Goal: Navigation & Orientation: Find specific page/section

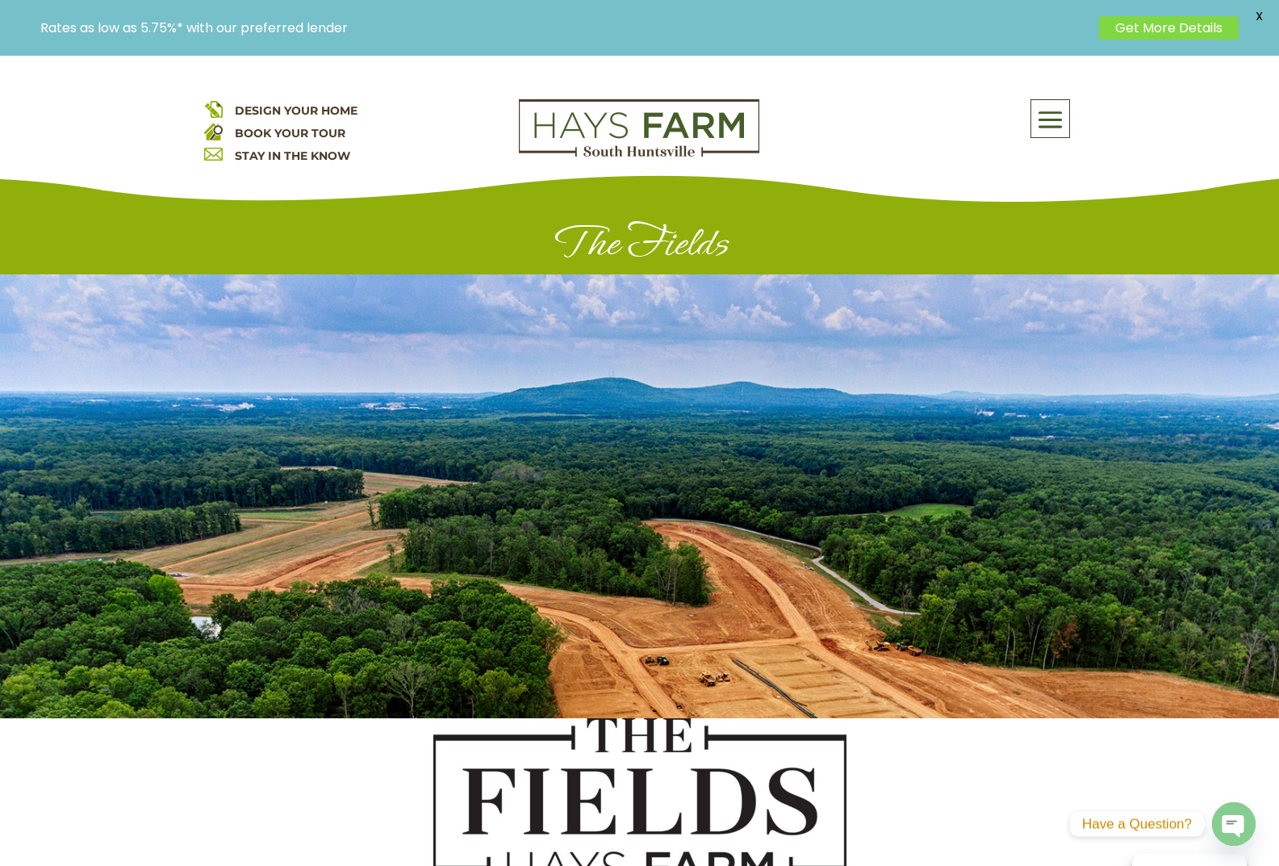
click at [835, 300] on div at bounding box center [639, 496] width 1279 height 444
click at [1047, 134] on span at bounding box center [1050, 120] width 38 height 37
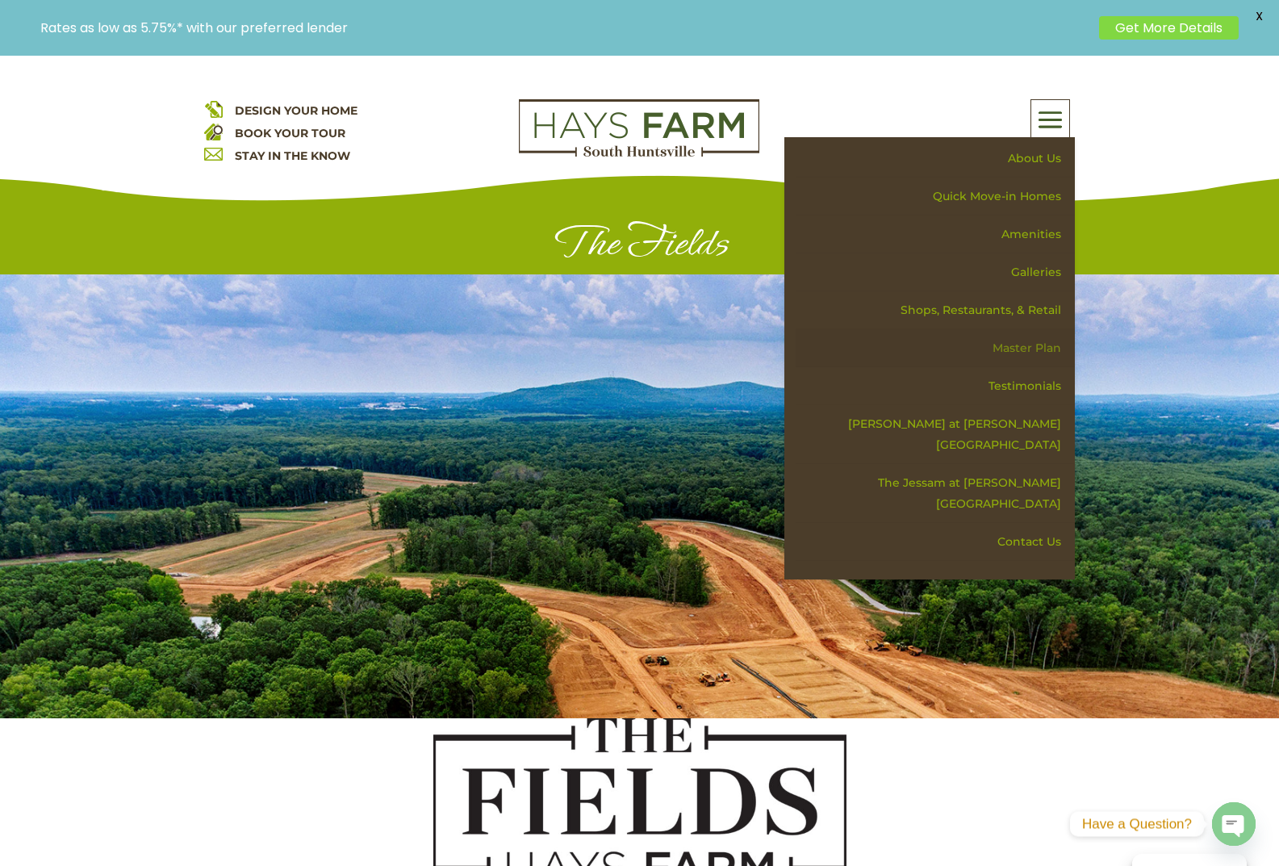
click at [1044, 349] on link "Master Plan" at bounding box center [935, 348] width 279 height 38
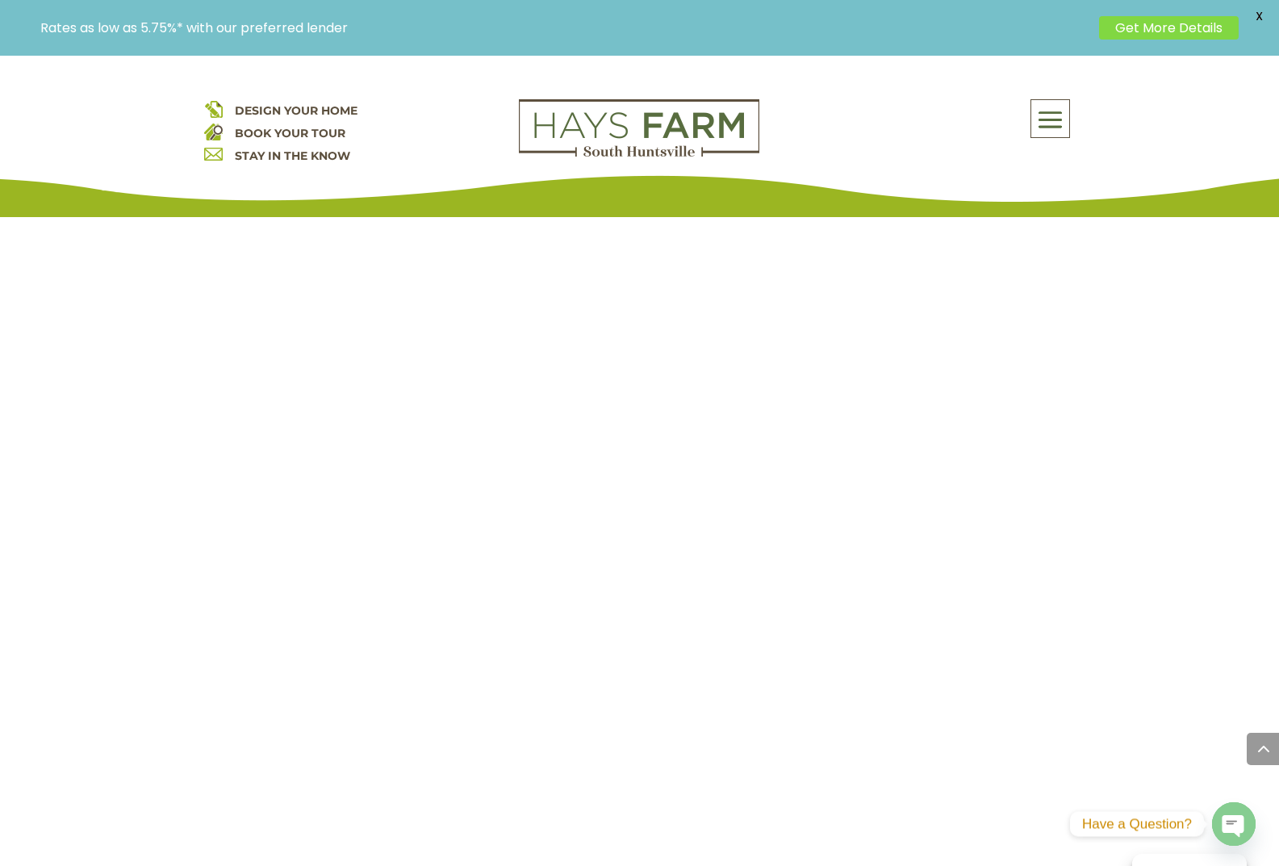
scroll to position [1695, 0]
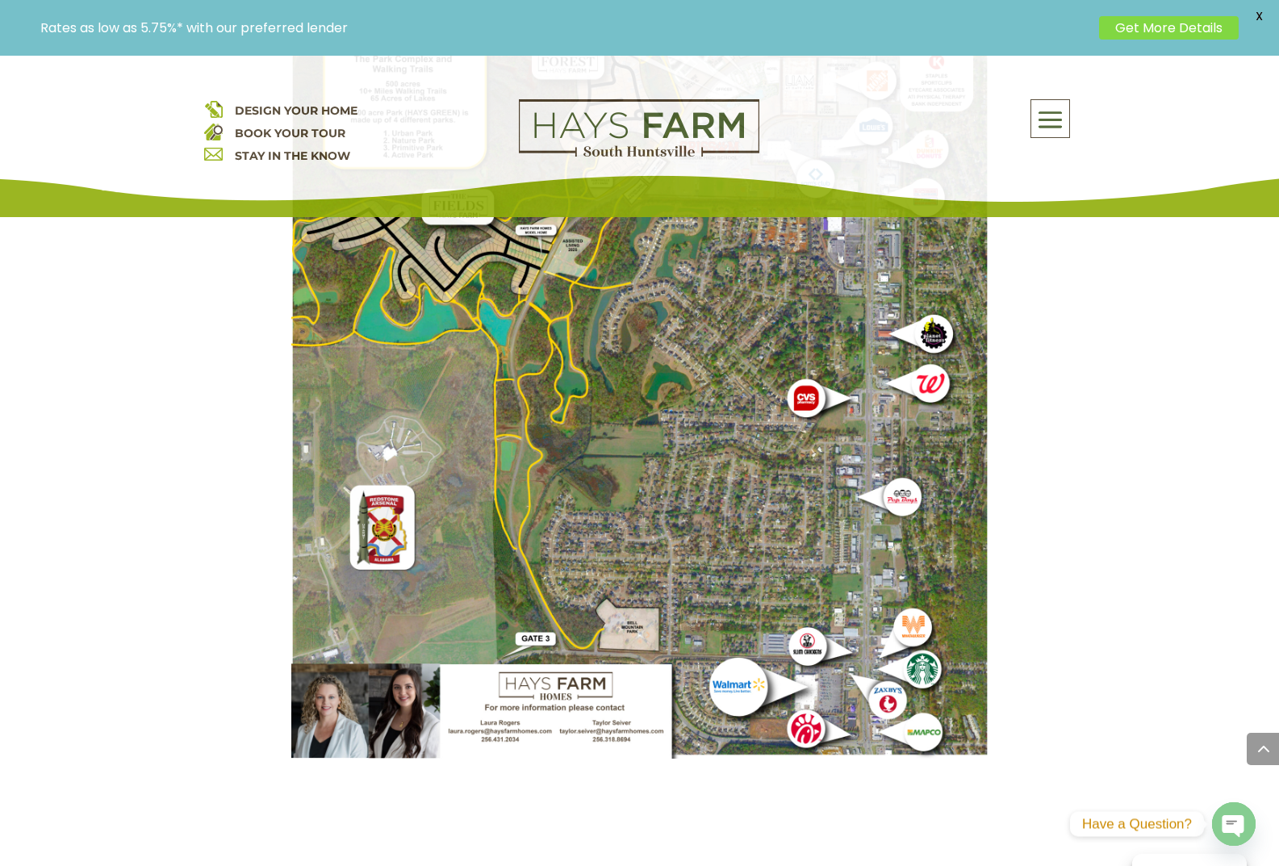
click at [428, 674] on img at bounding box center [639, 294] width 697 height 930
click at [421, 674] on img at bounding box center [639, 294] width 697 height 930
click at [409, 677] on img at bounding box center [639, 294] width 697 height 930
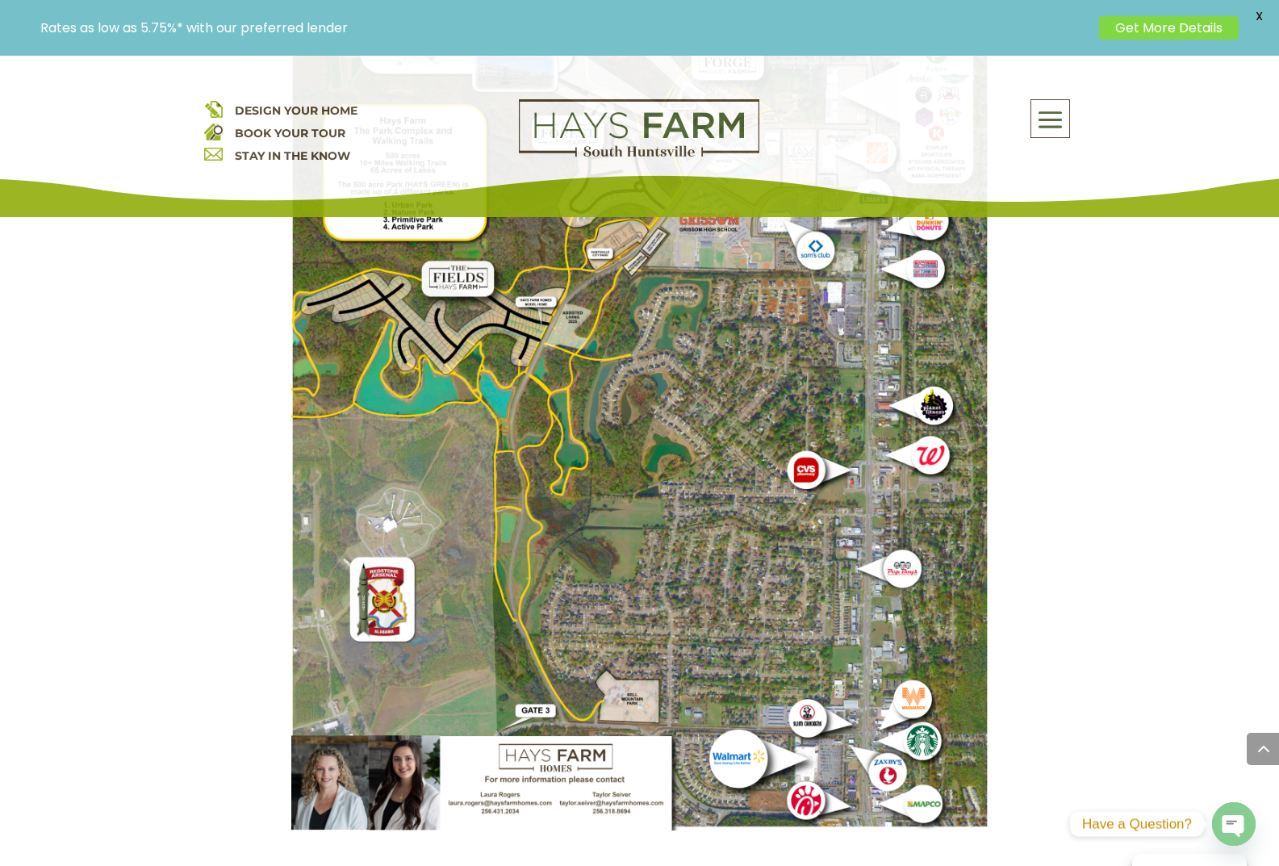
scroll to position [1453, 0]
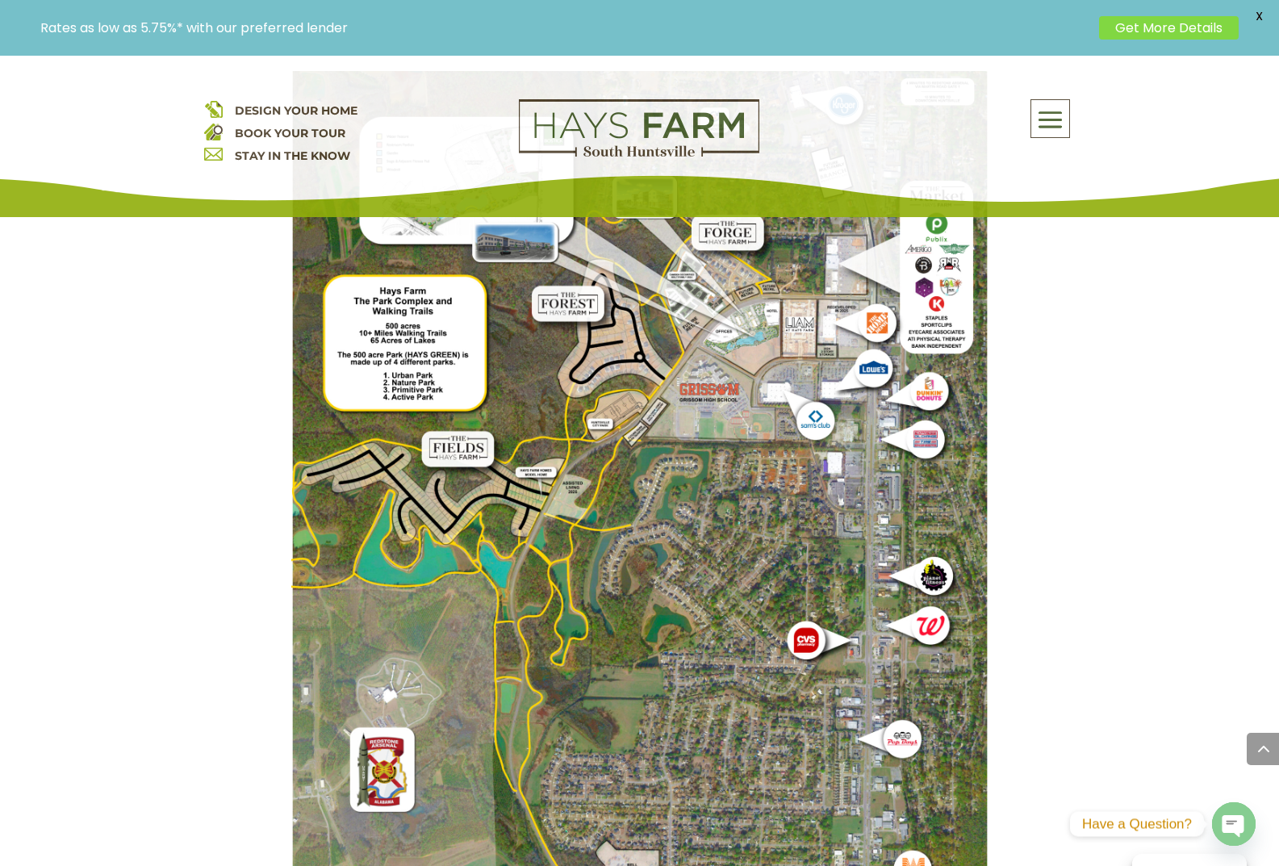
click at [611, 562] on img at bounding box center [639, 536] width 697 height 930
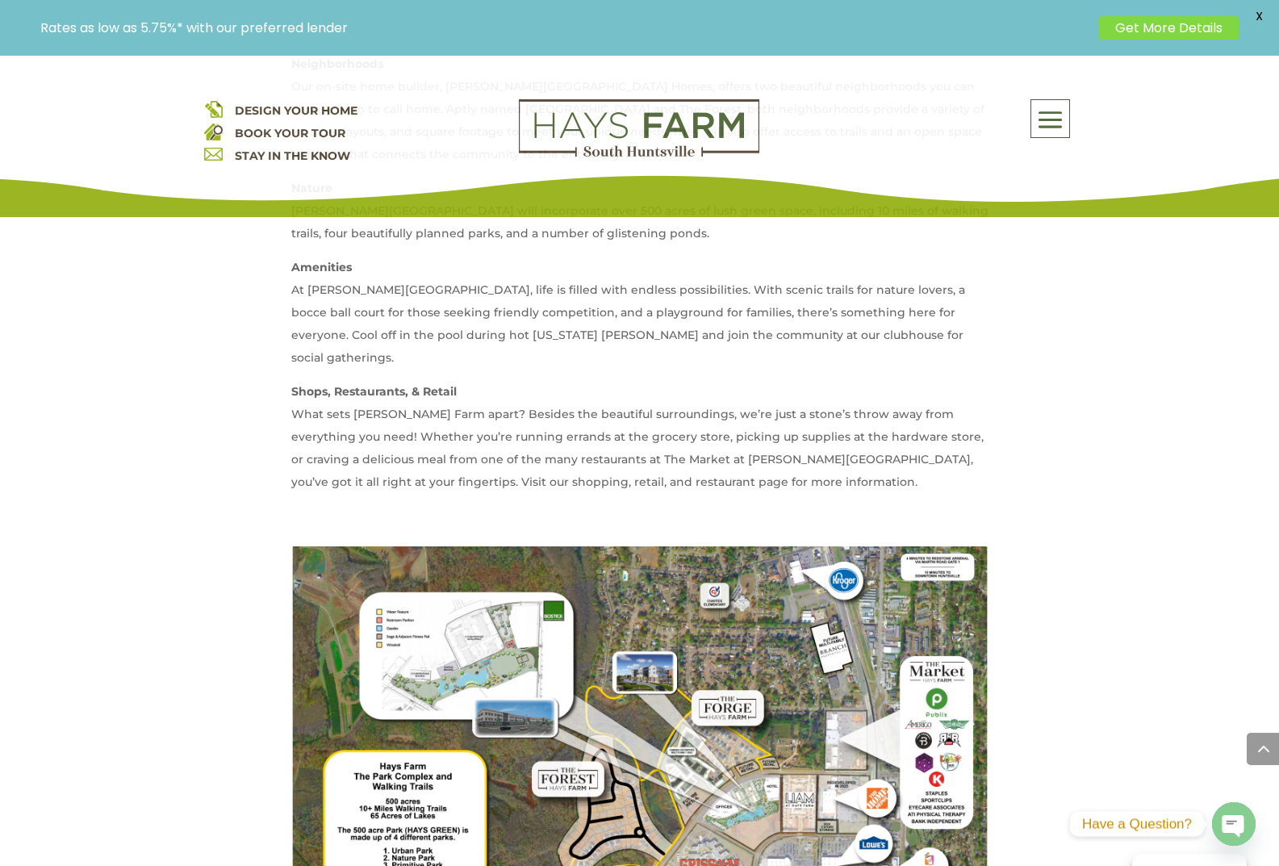
scroll to position [969, 0]
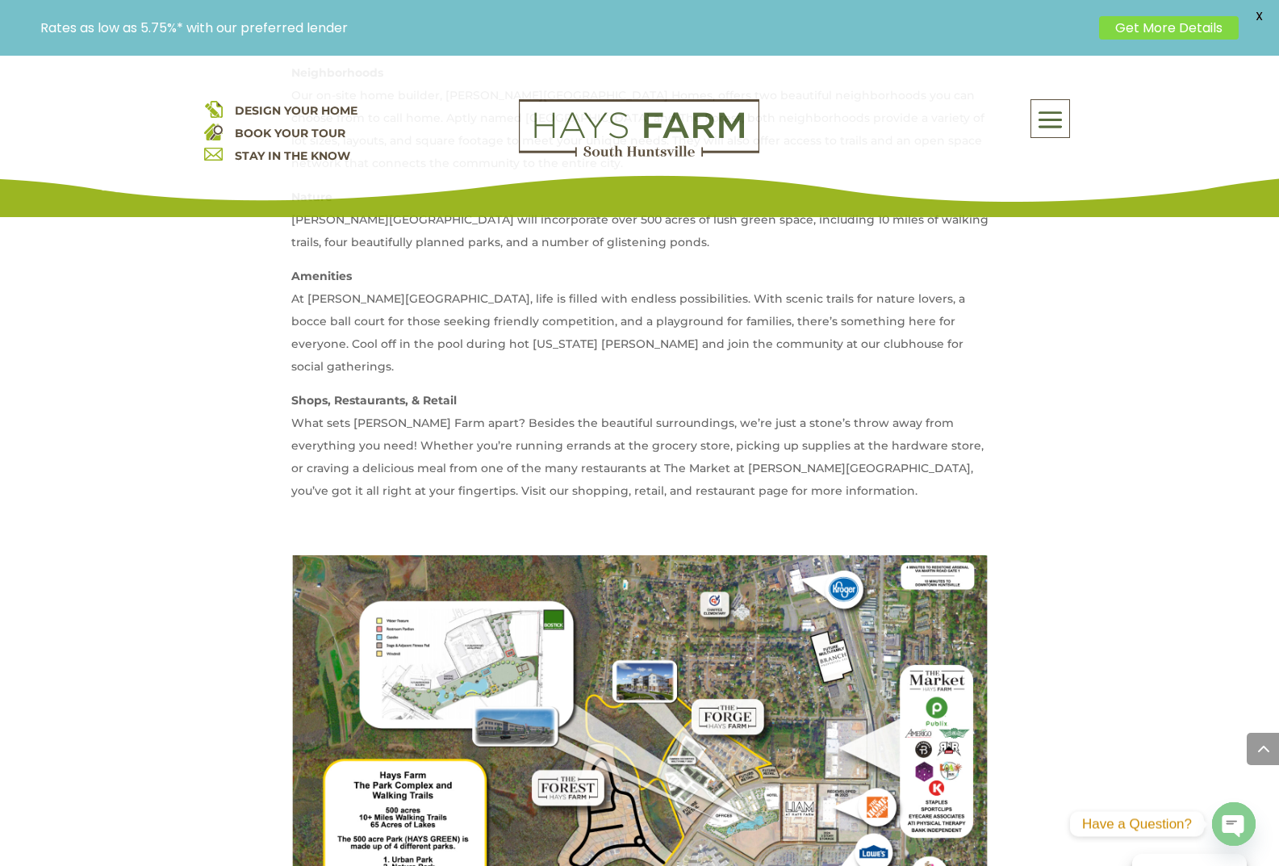
click at [1050, 127] on span at bounding box center [1050, 120] width 38 height 37
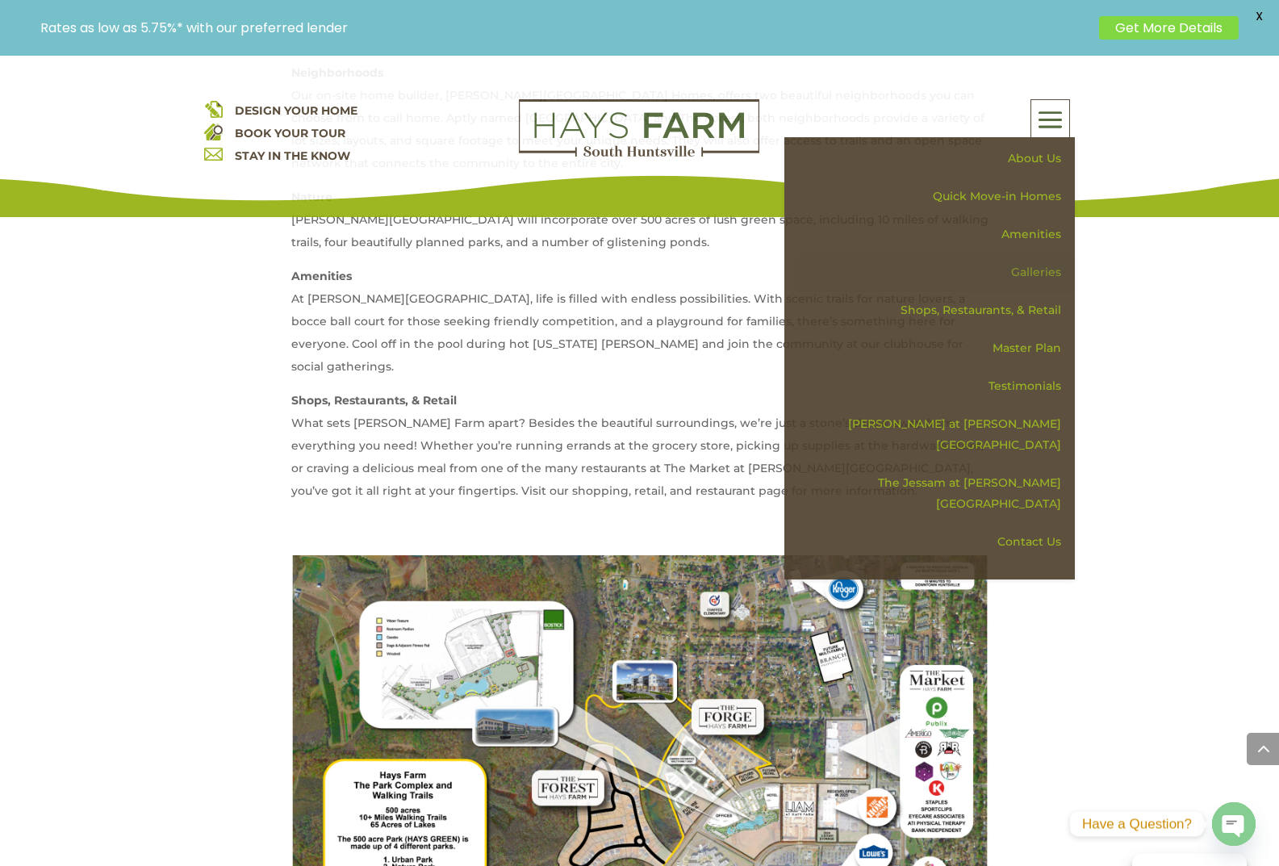
click at [1036, 272] on link "Galleries" at bounding box center [935, 272] width 279 height 38
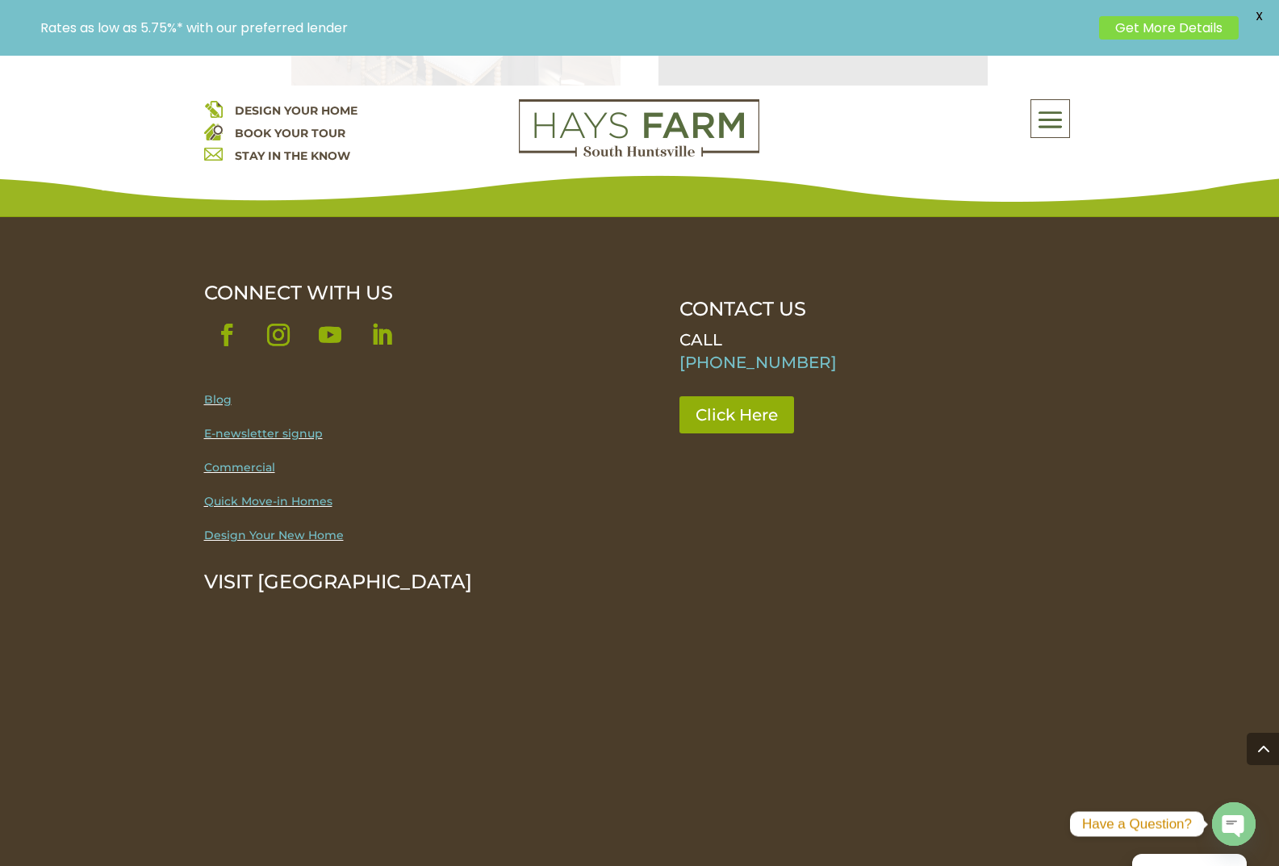
scroll to position [1438, 0]
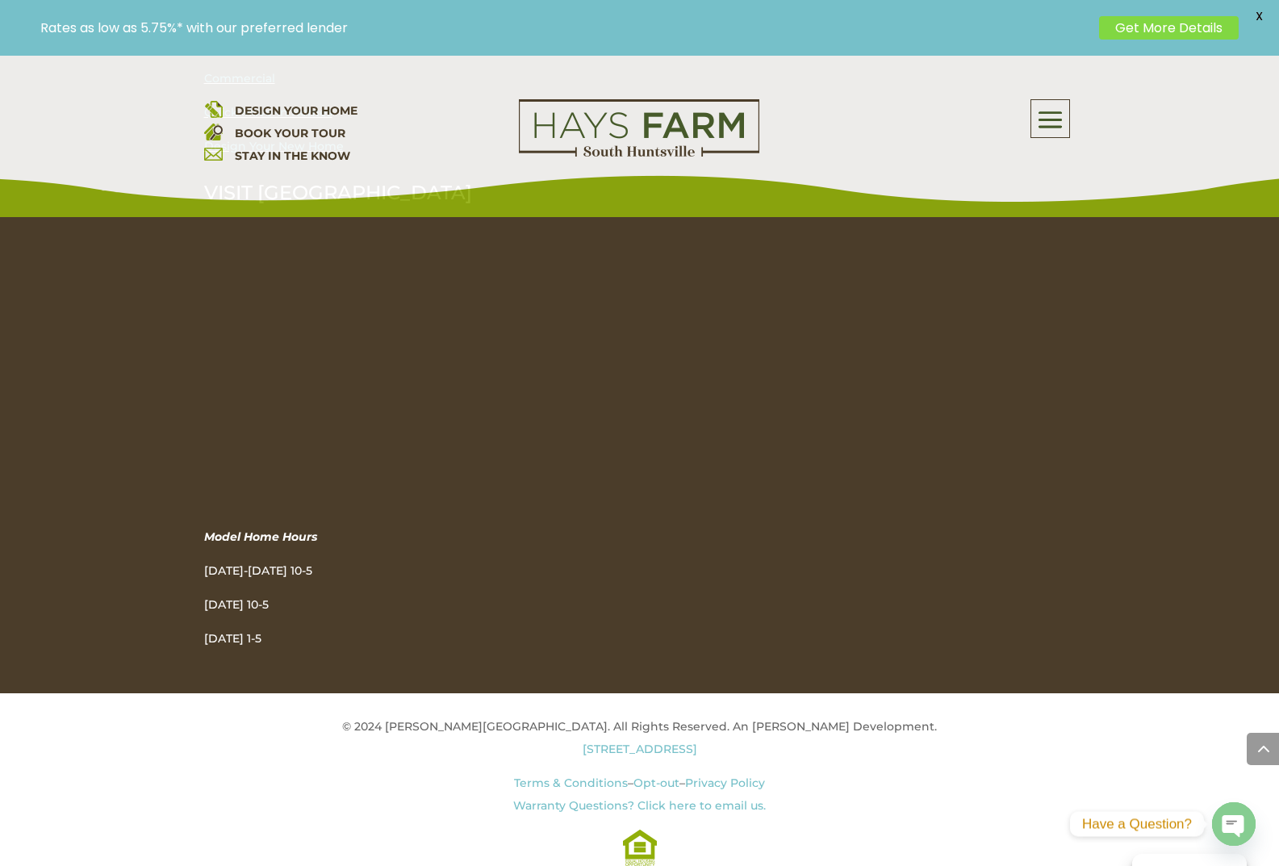
click at [1056, 129] on span at bounding box center [1050, 120] width 38 height 37
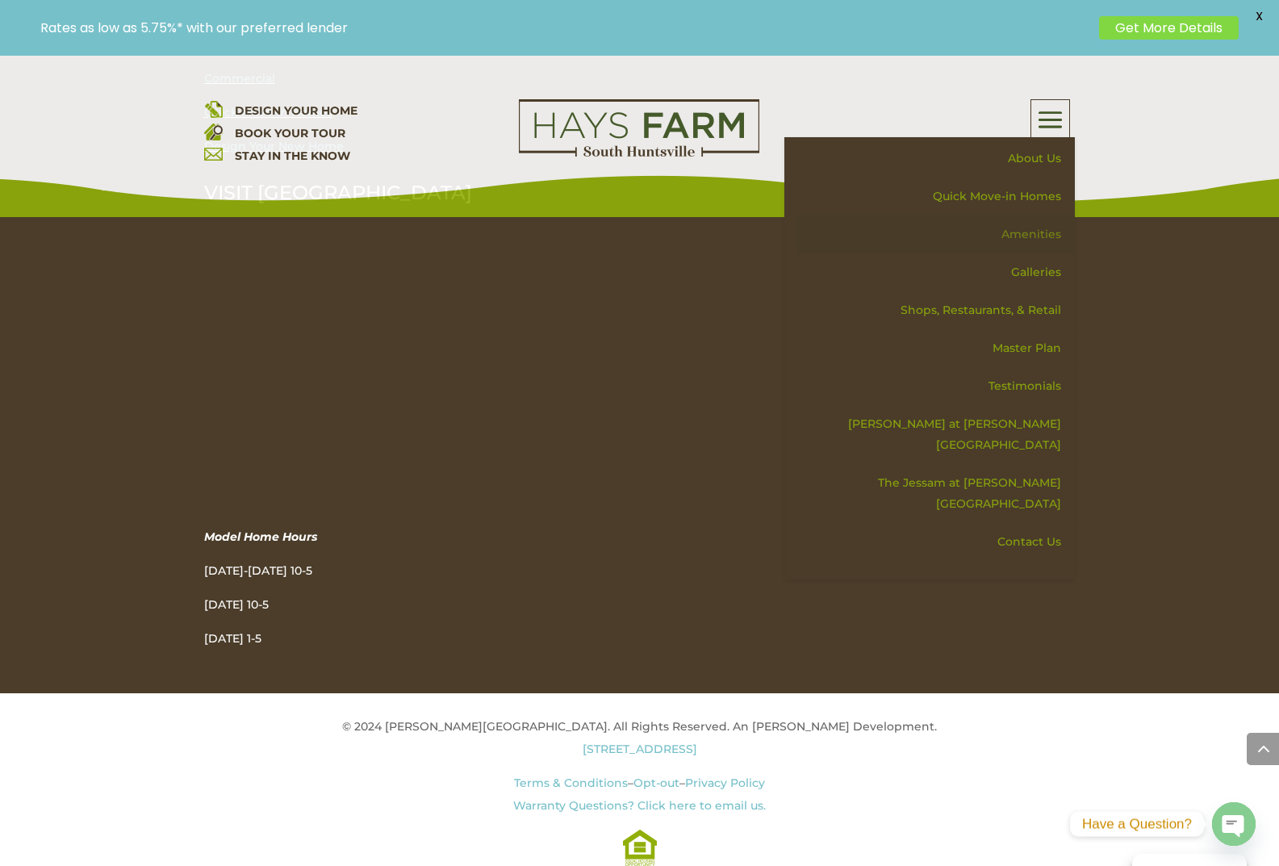
click at [1045, 236] on link "Amenities" at bounding box center [935, 234] width 279 height 38
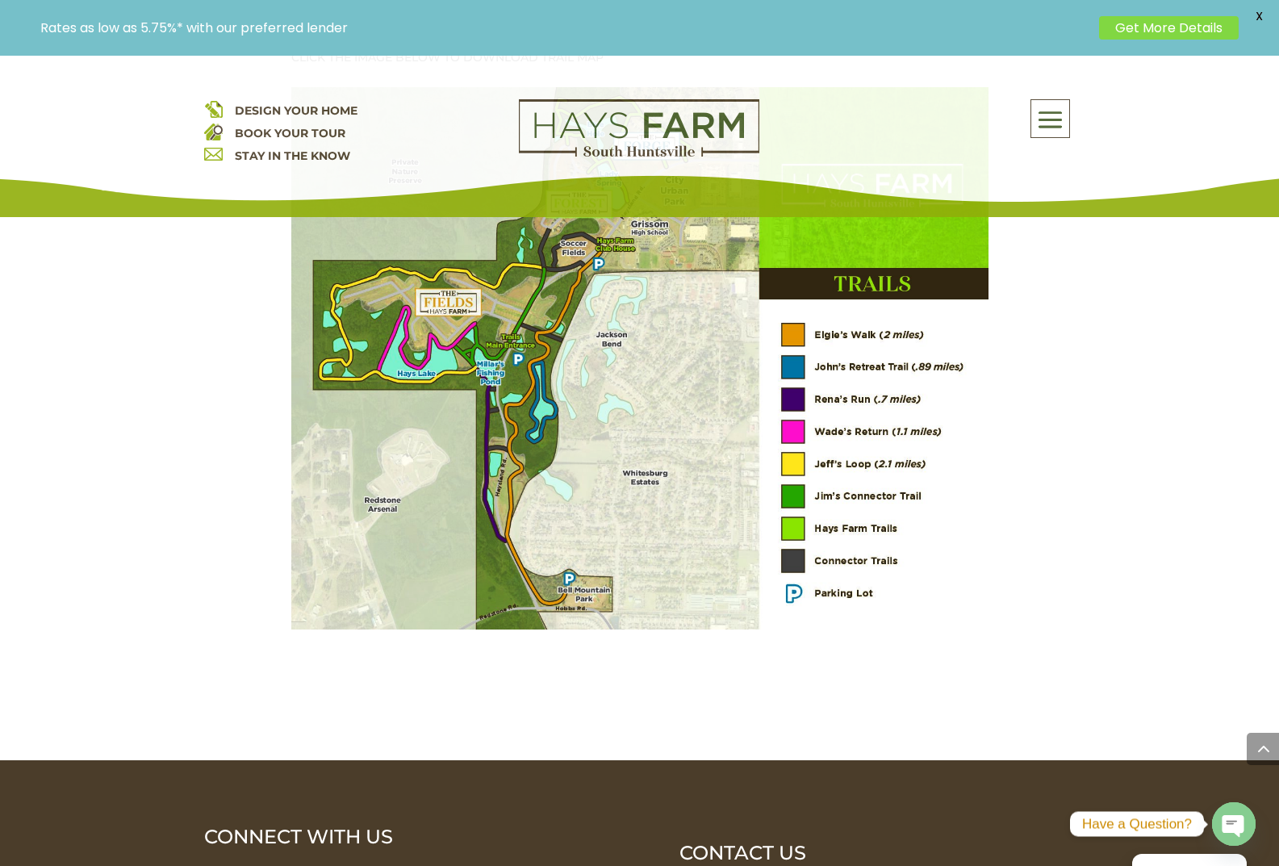
scroll to position [2098, 0]
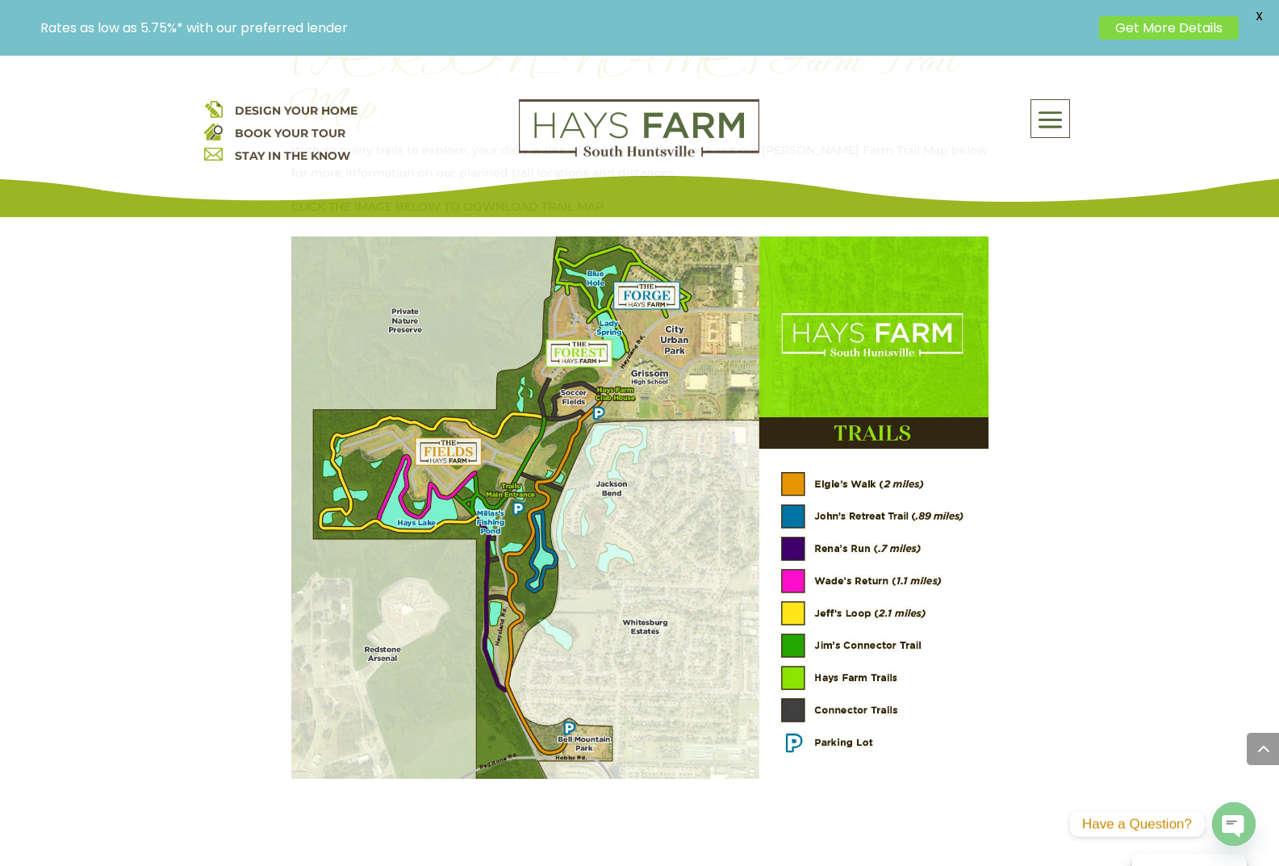
click at [1061, 110] on span at bounding box center [1050, 120] width 38 height 37
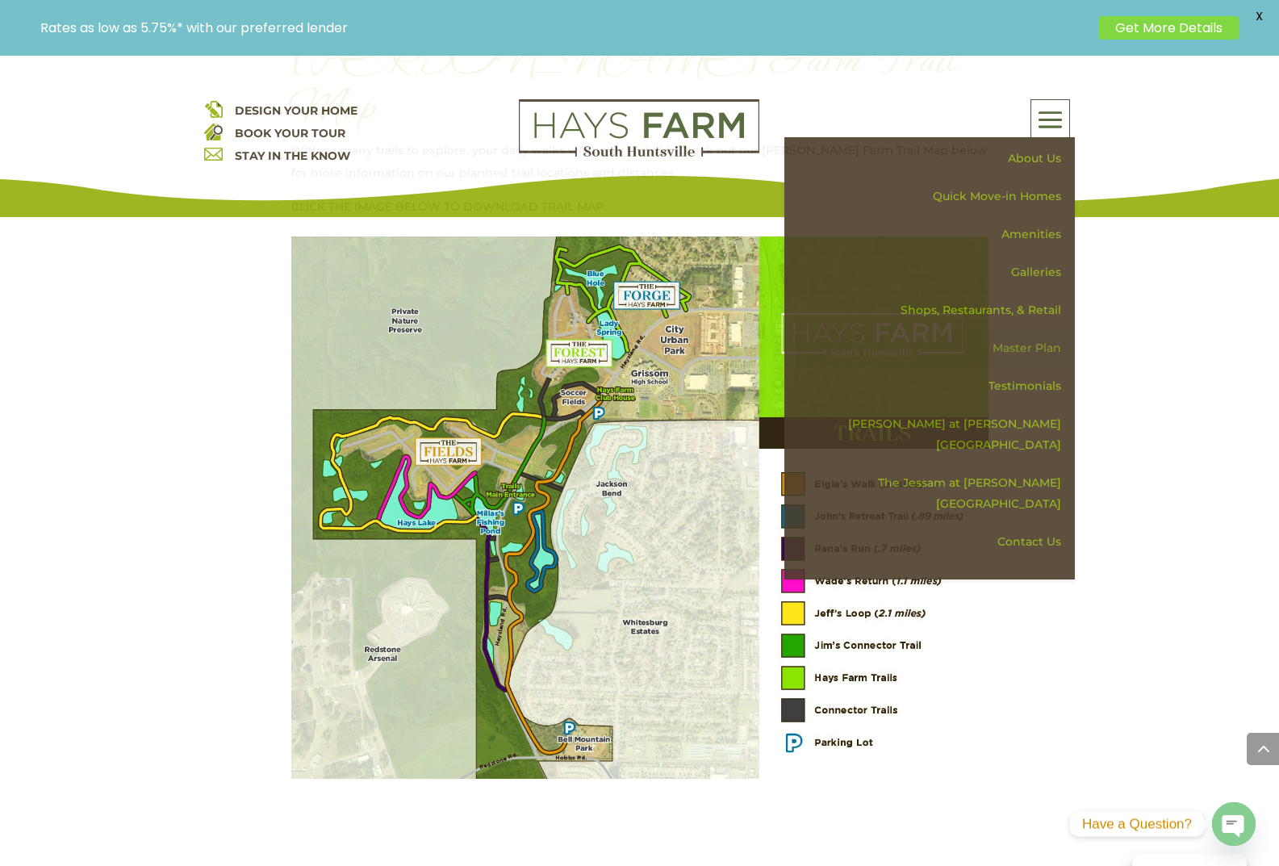
click at [1027, 349] on link "Master Plan" at bounding box center [935, 348] width 279 height 38
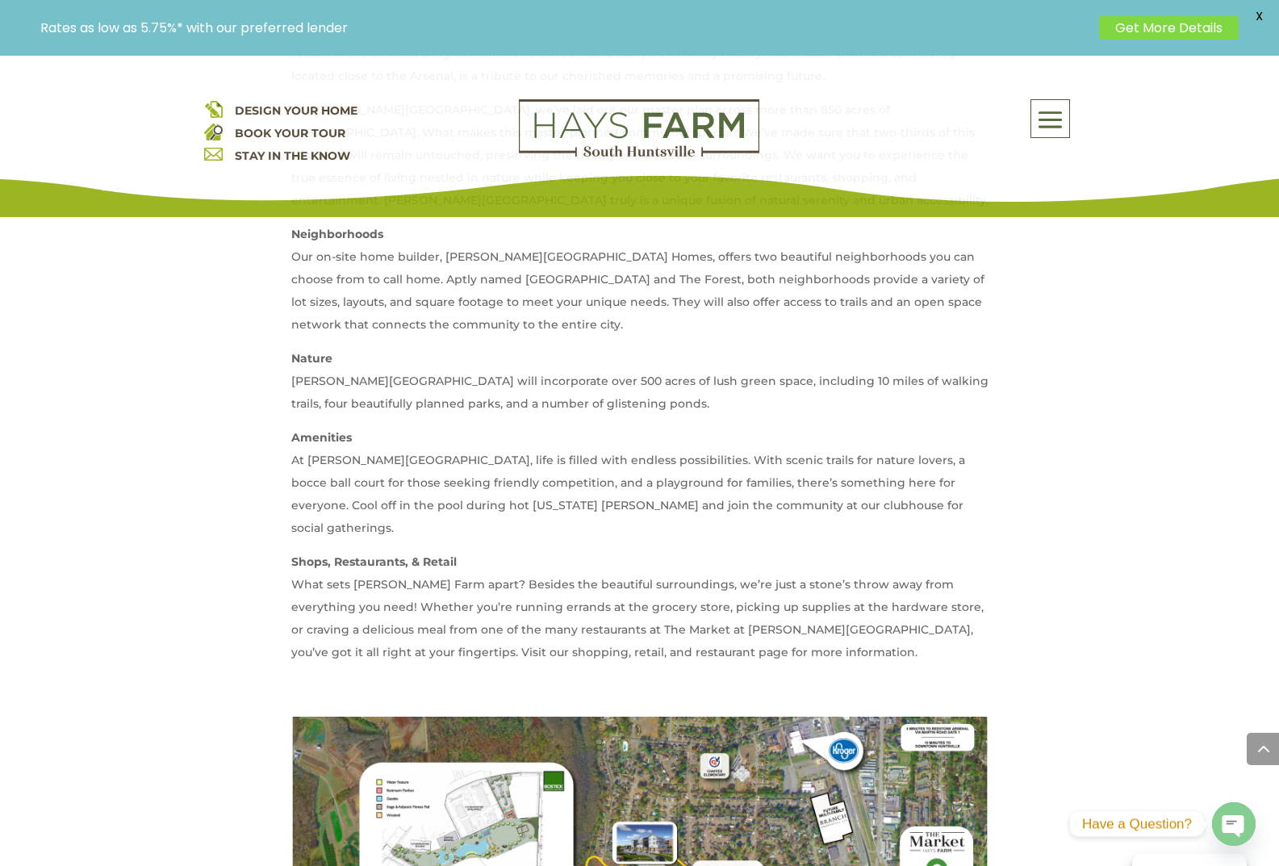
scroll to position [1211, 0]
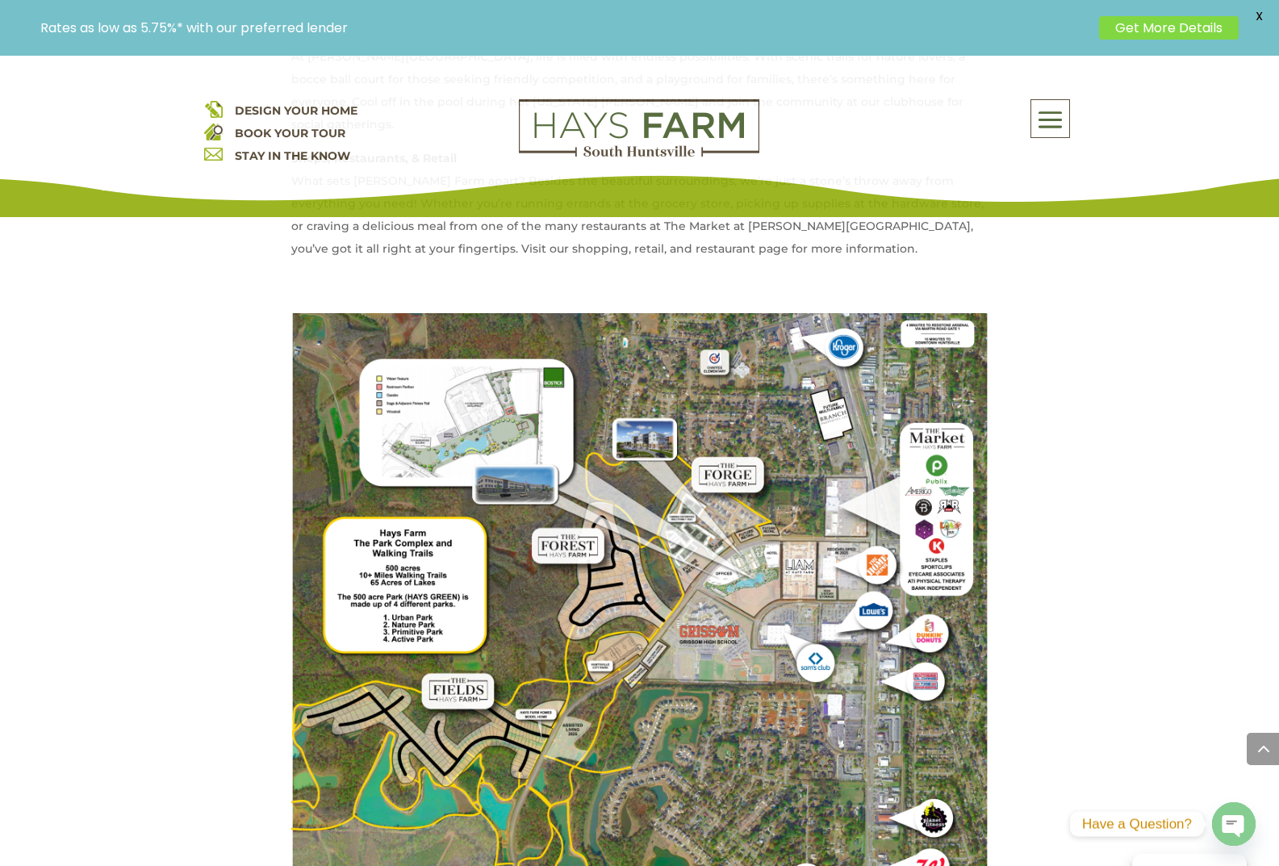
click at [726, 491] on img at bounding box center [639, 778] width 697 height 930
click at [725, 491] on img at bounding box center [639, 778] width 697 height 930
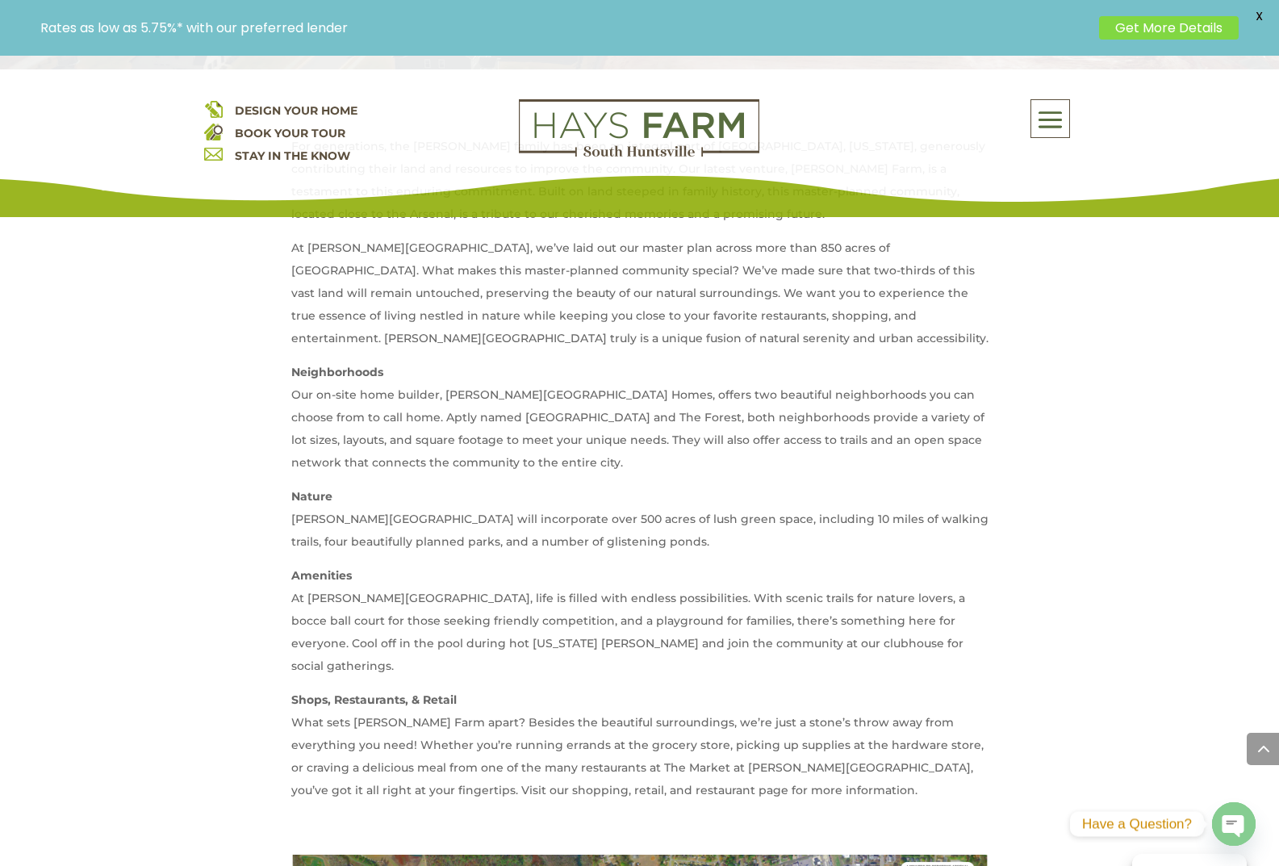
scroll to position [646, 0]
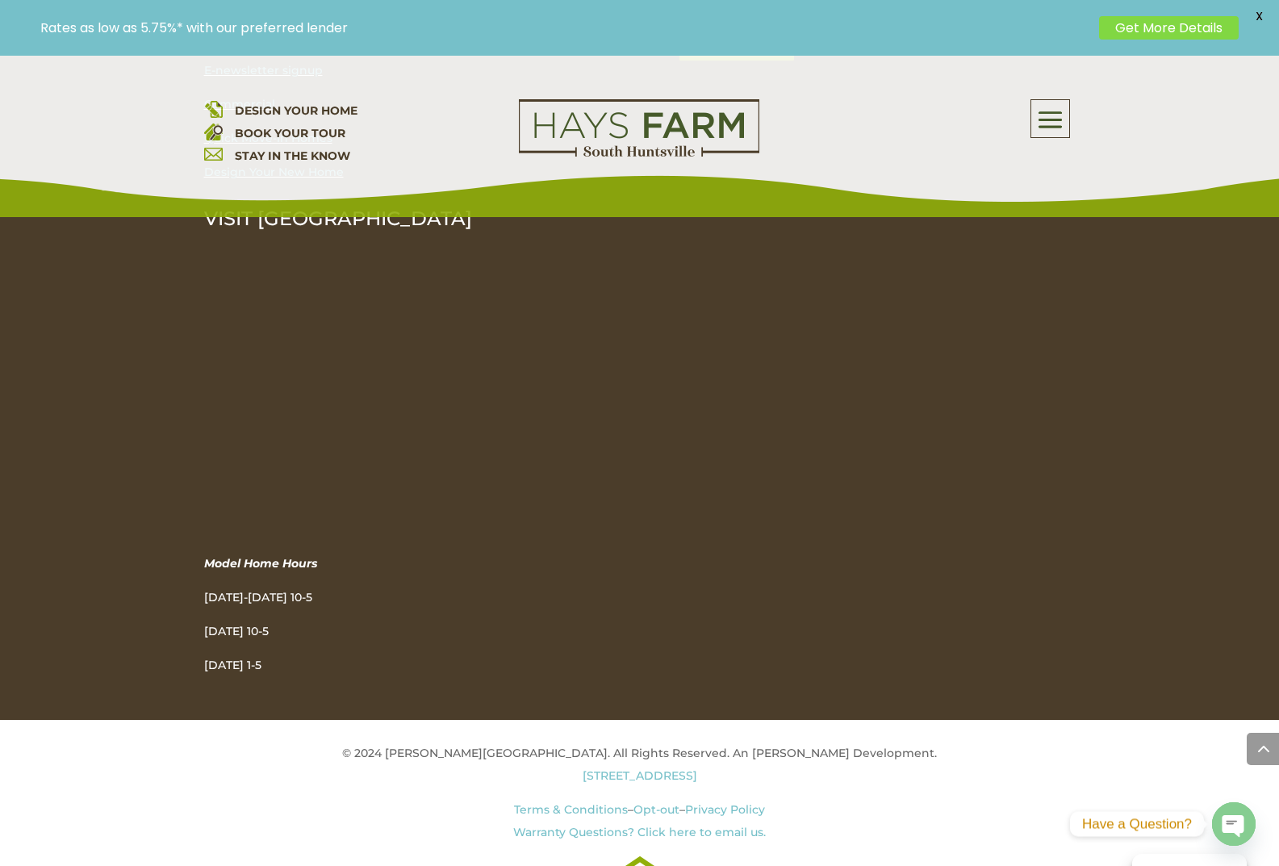
scroll to position [3062, 0]
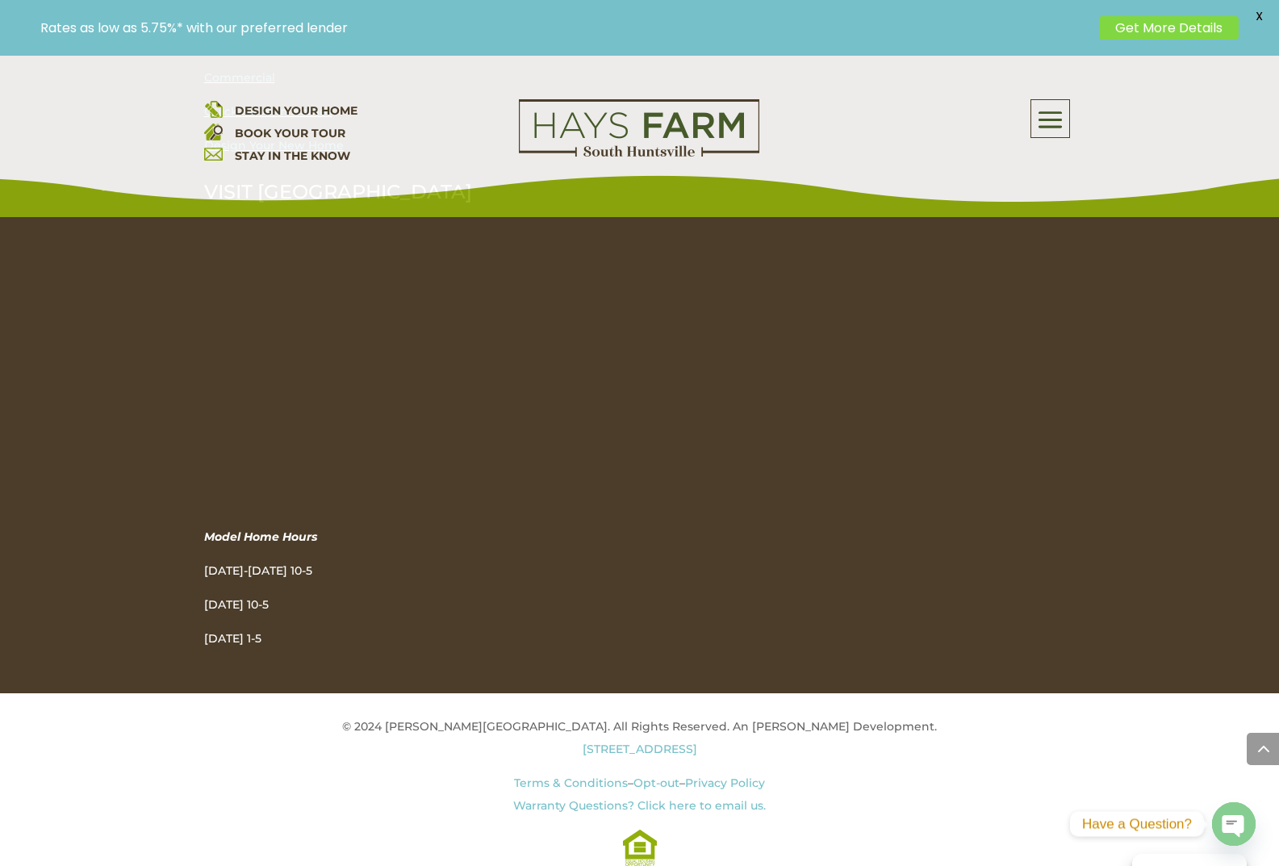
click at [596, 341] on div at bounding box center [410, 356] width 412 height 290
click at [1052, 114] on span at bounding box center [1050, 120] width 38 height 37
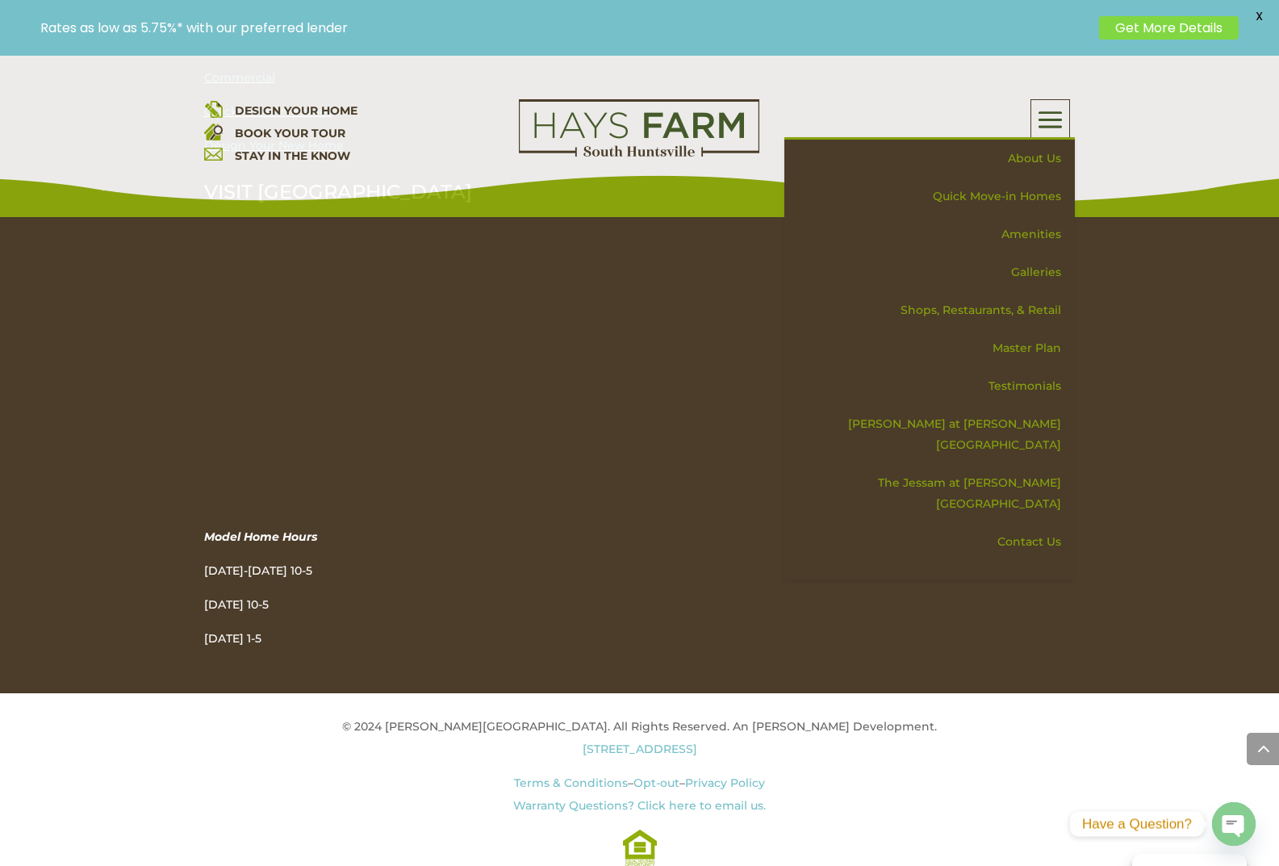
click at [1209, 32] on link "Get More Details" at bounding box center [1169, 27] width 140 height 23
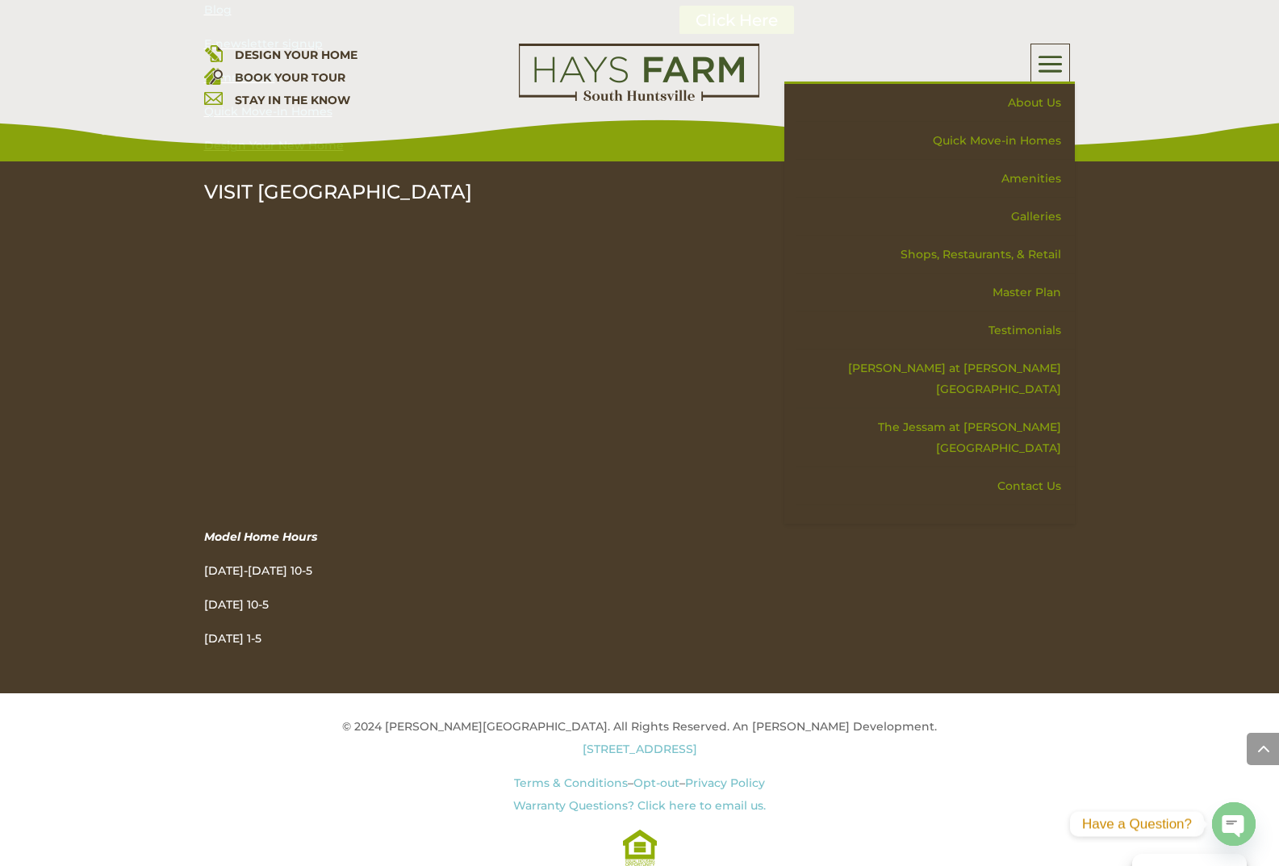
scroll to position [3006, 0]
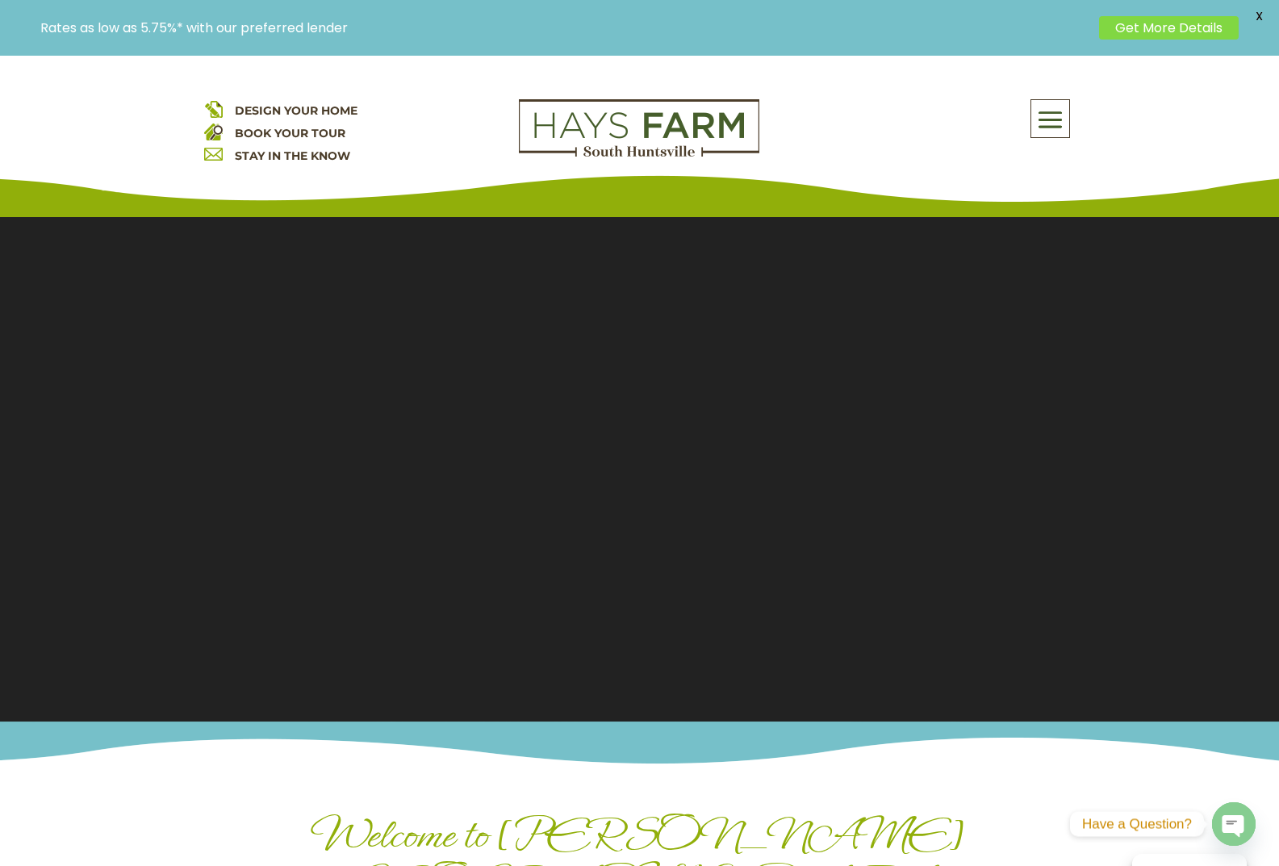
click at [1054, 132] on span at bounding box center [1050, 120] width 38 height 37
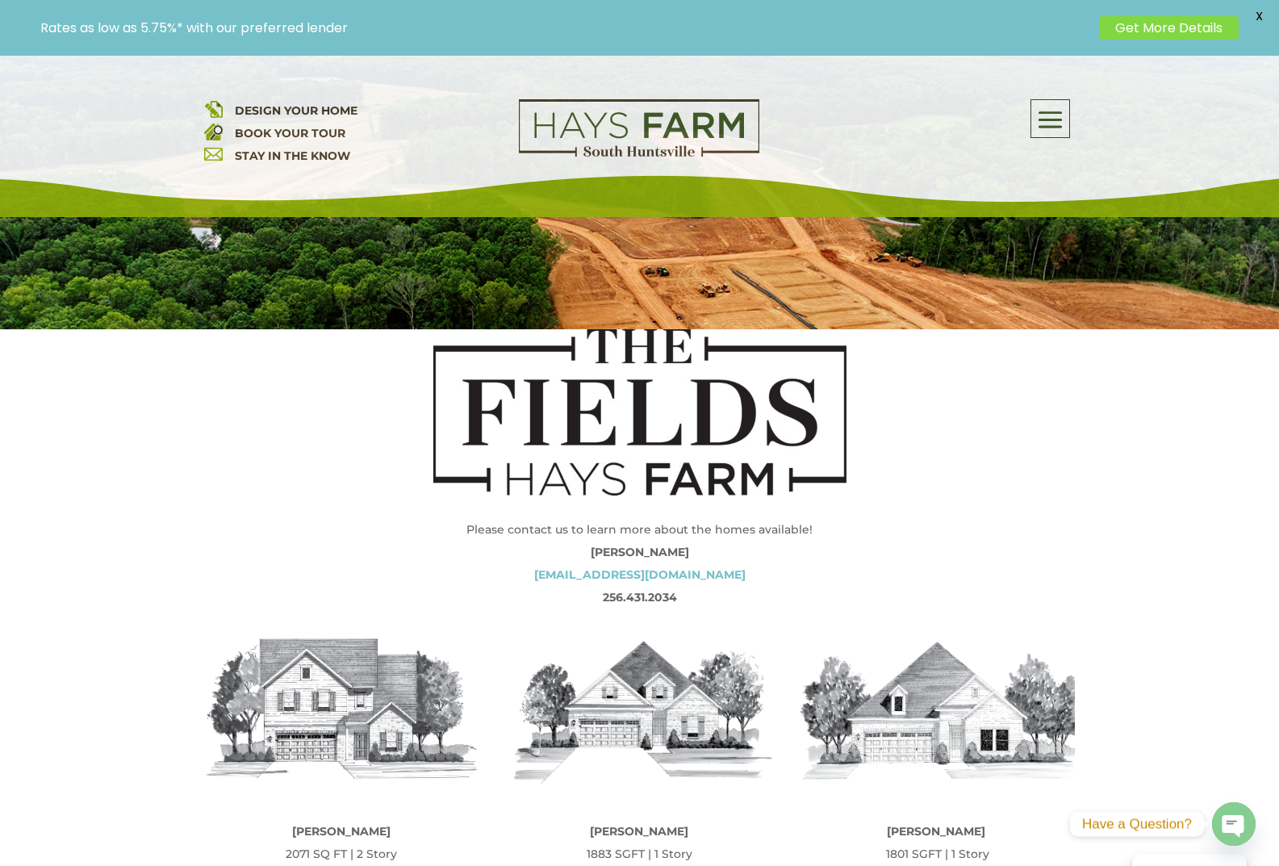
scroll to position [237, 0]
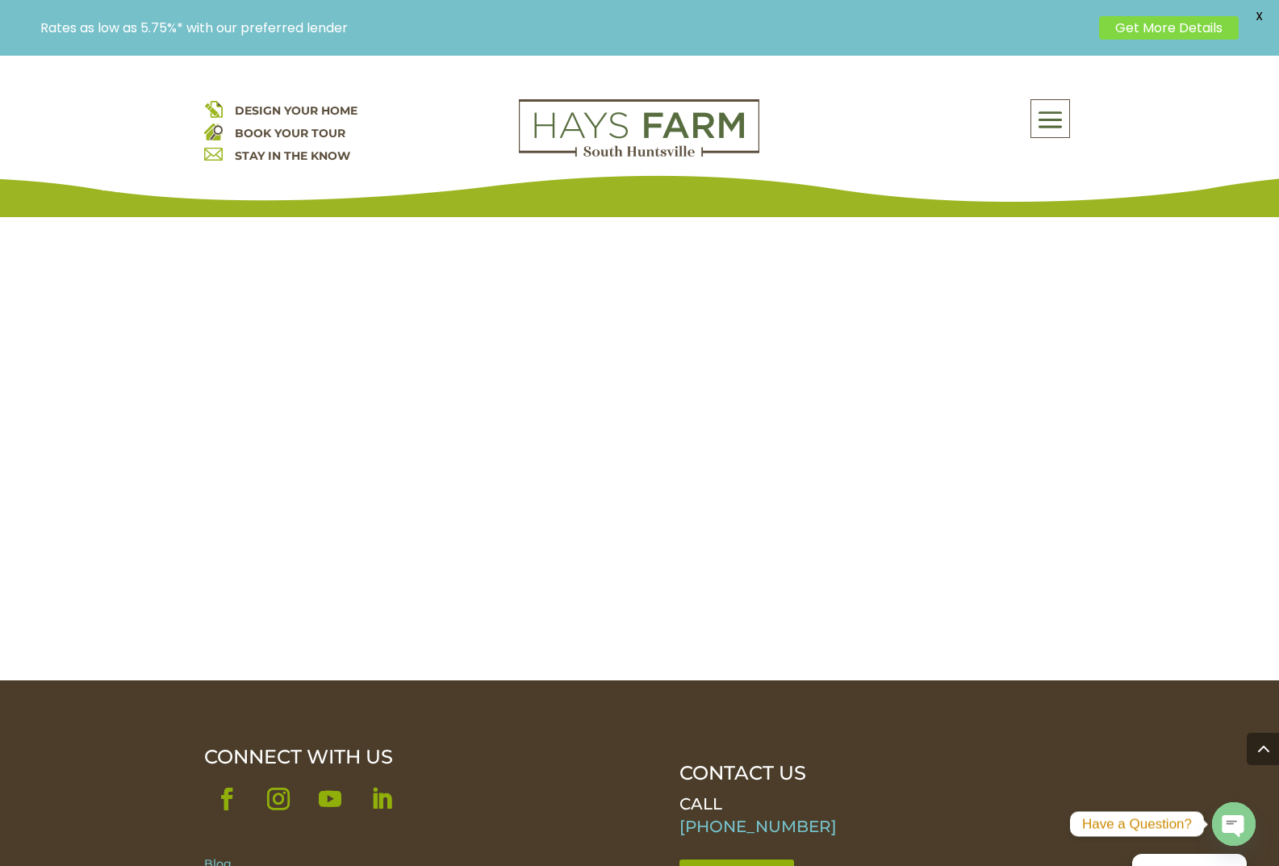
scroll to position [1937, 0]
